Goal: Check status: Check status

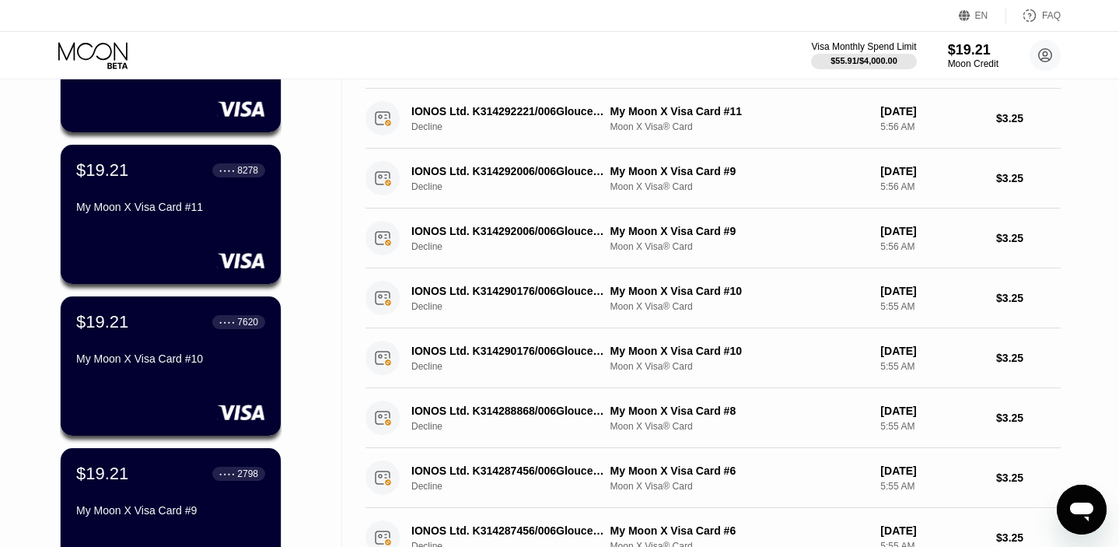
scroll to position [70, 0]
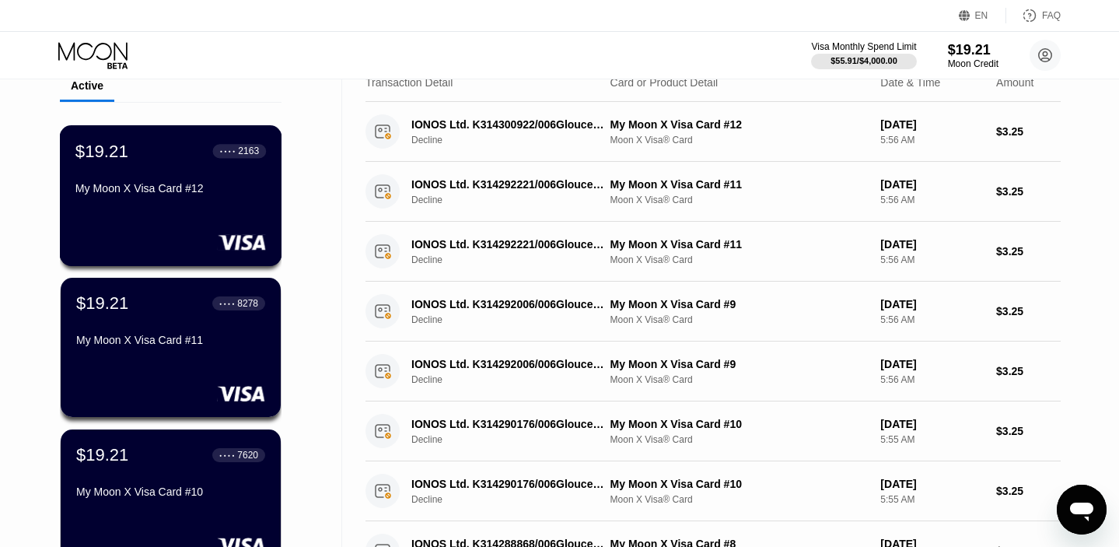
click at [165, 170] on div "$19.21 ● ● ● ● 2163 My Moon X Visa Card #12" at bounding box center [170, 171] width 191 height 60
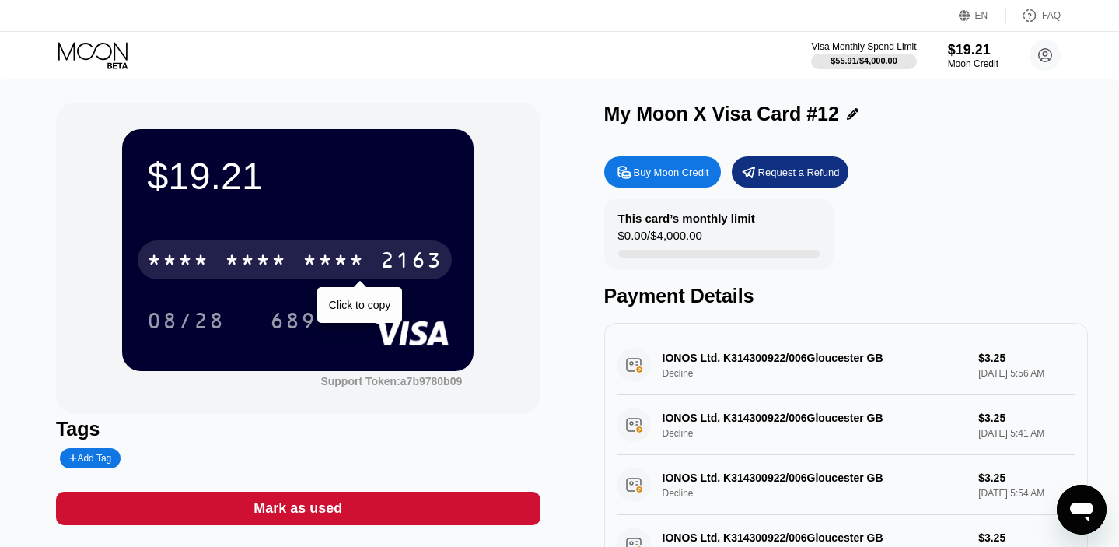
click at [397, 248] on div "* * * * * * * * * * * * 2163" at bounding box center [295, 259] width 314 height 39
click at [379, 260] on div "[CREDIT_CARD_NUMBER]" at bounding box center [295, 259] width 314 height 39
click at [344, 255] on div "* * * *" at bounding box center [334, 262] width 62 height 25
